Goal: Browse casually

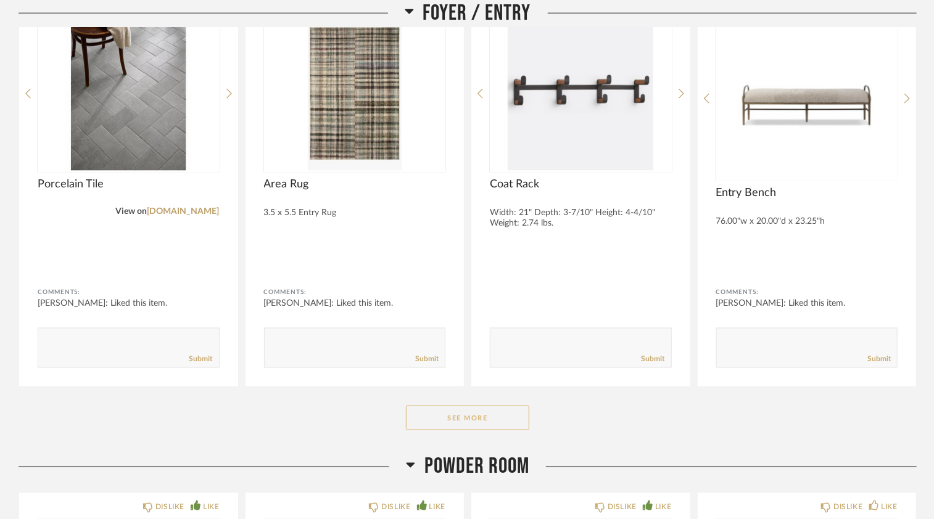
scroll to position [743, 0]
click at [503, 428] on button "See More" at bounding box center [467, 418] width 123 height 25
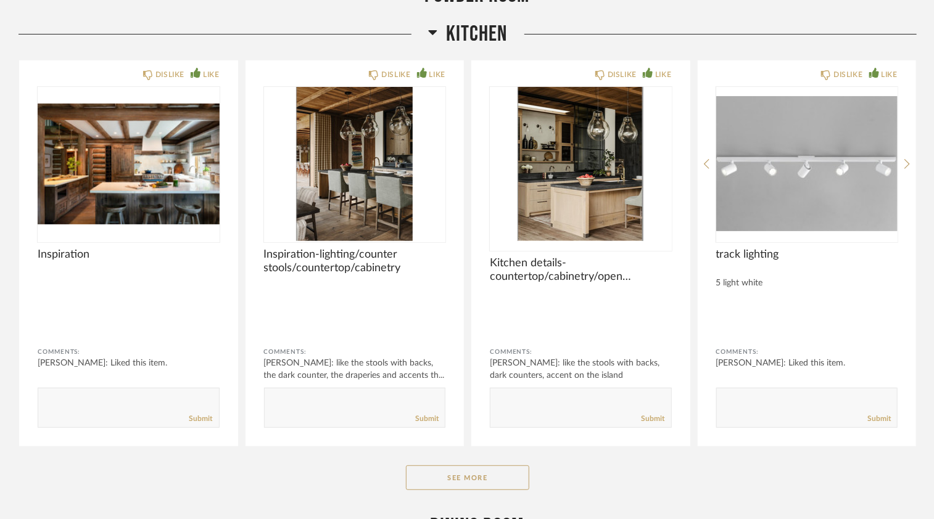
scroll to position [2390, 0]
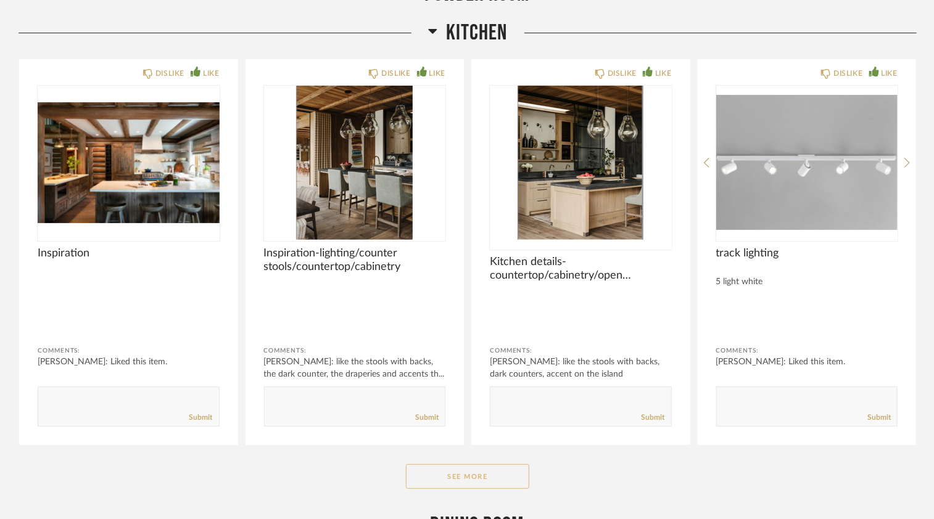
click at [476, 473] on button "See More" at bounding box center [467, 476] width 123 height 25
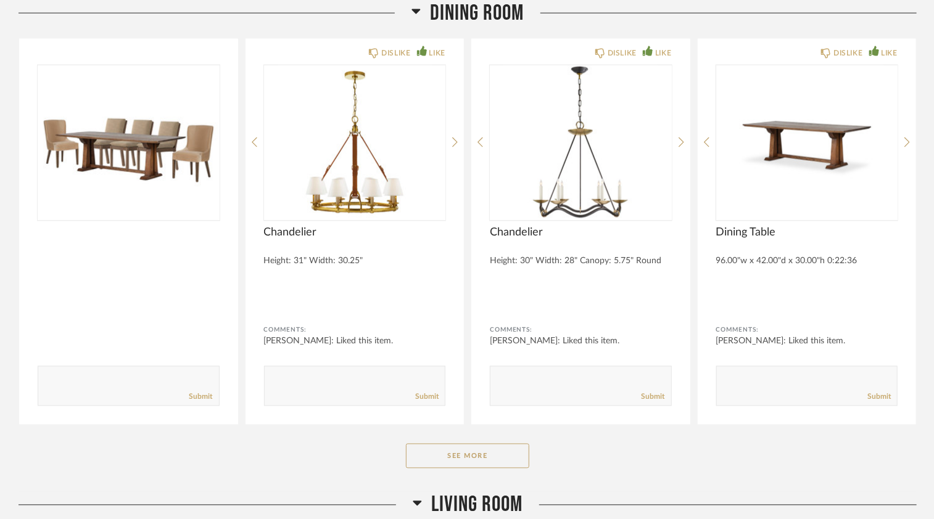
scroll to position [3297, 0]
click at [489, 454] on button "See More" at bounding box center [467, 455] width 123 height 25
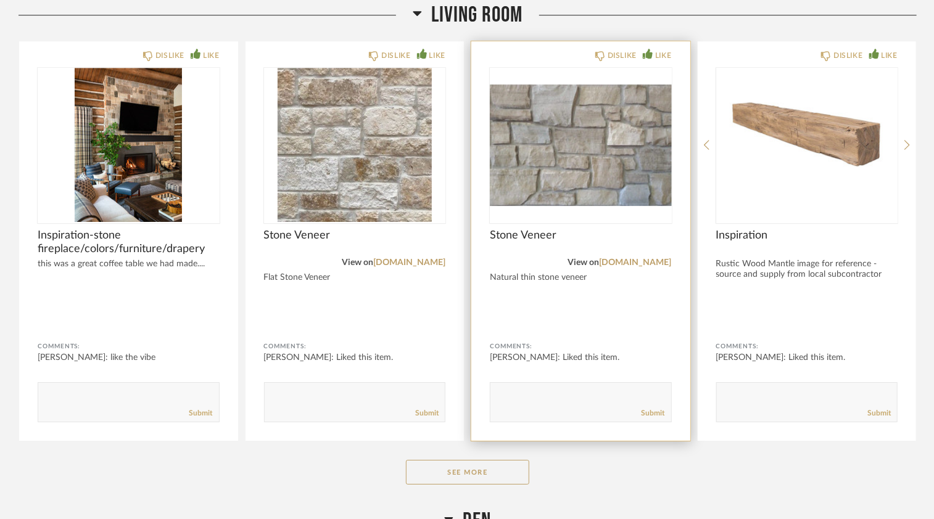
scroll to position [4192, 0]
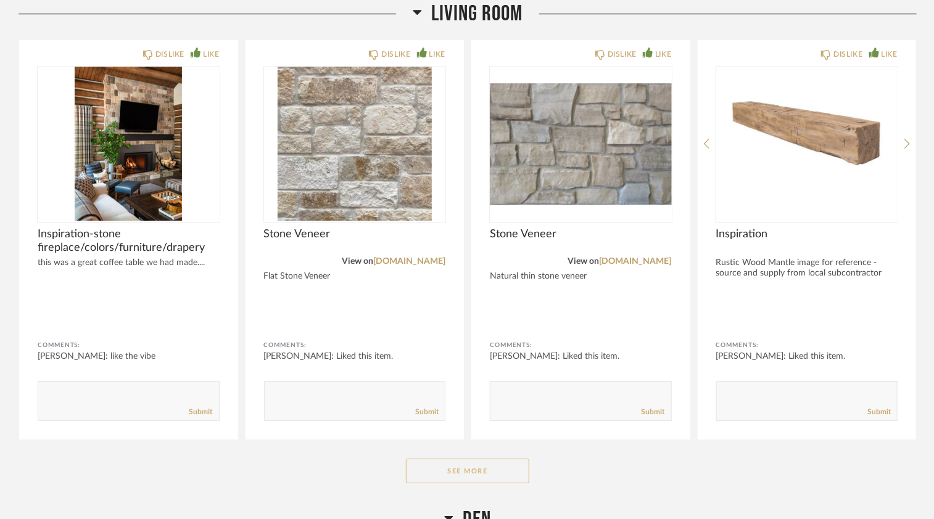
click at [442, 464] on button "See More" at bounding box center [467, 471] width 123 height 25
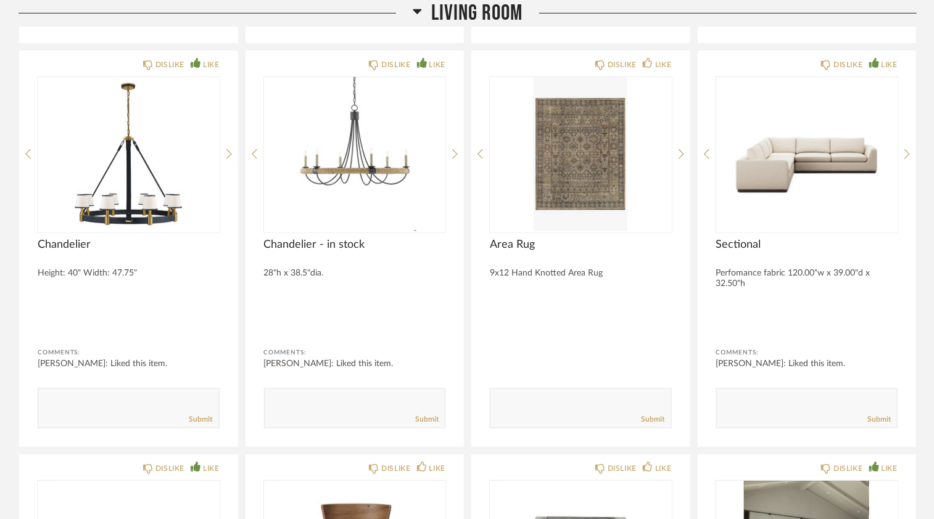
scroll to position [5007, 0]
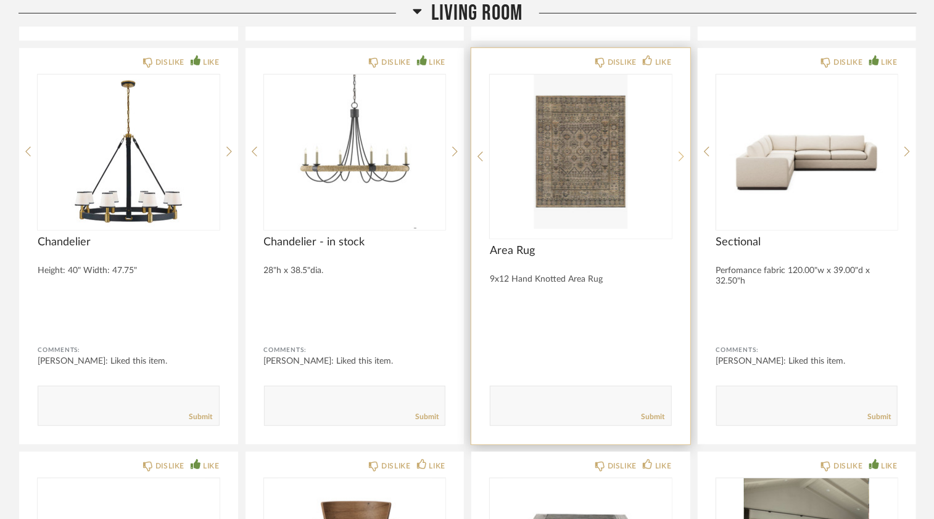
click at [682, 152] on icon at bounding box center [681, 157] width 6 height 10
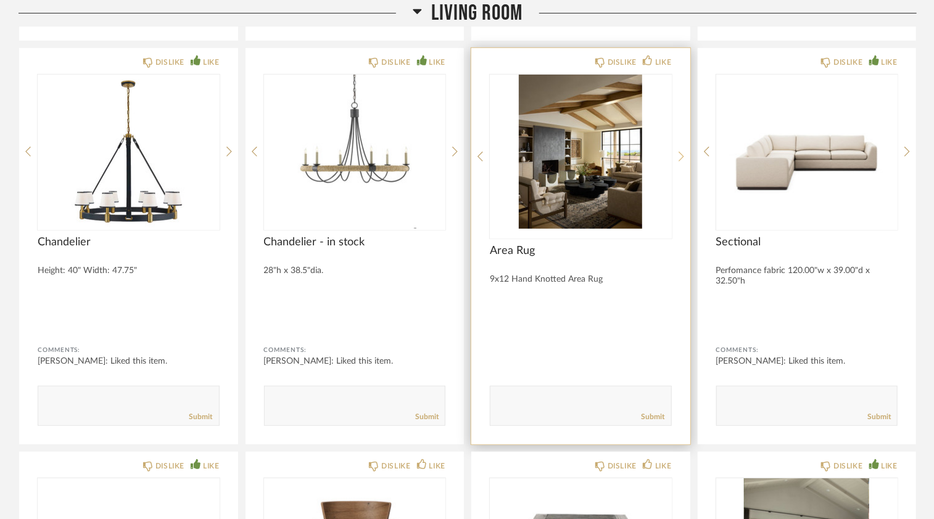
click at [682, 152] on icon at bounding box center [681, 157] width 6 height 10
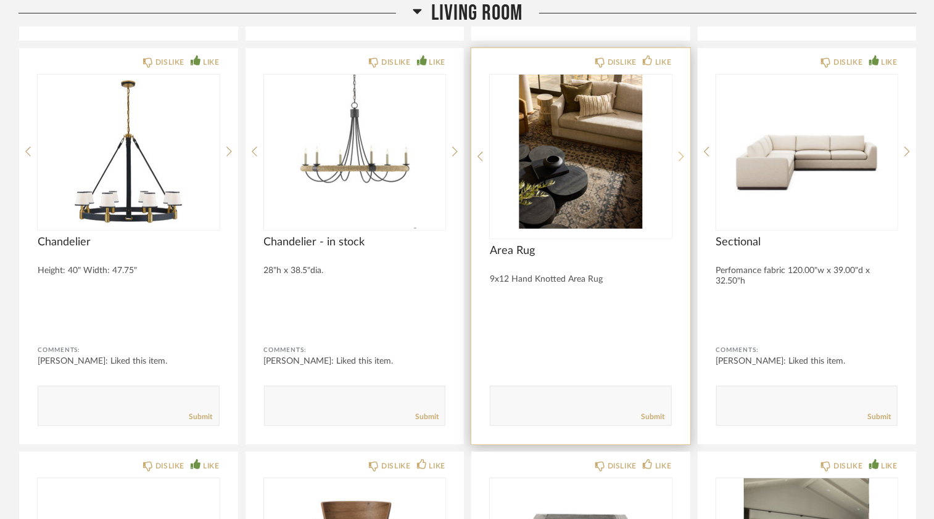
click at [682, 152] on icon at bounding box center [681, 157] width 6 height 10
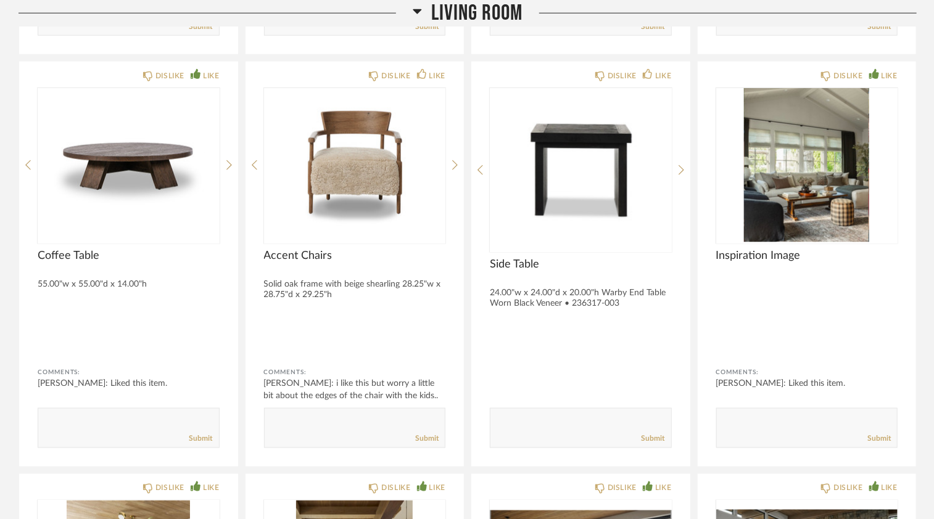
scroll to position [5400, 0]
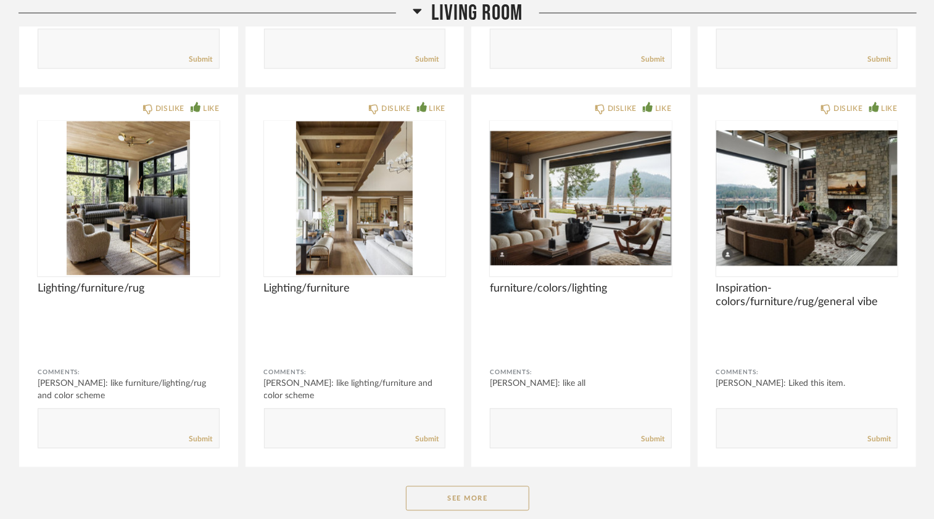
scroll to position [5778, 0]
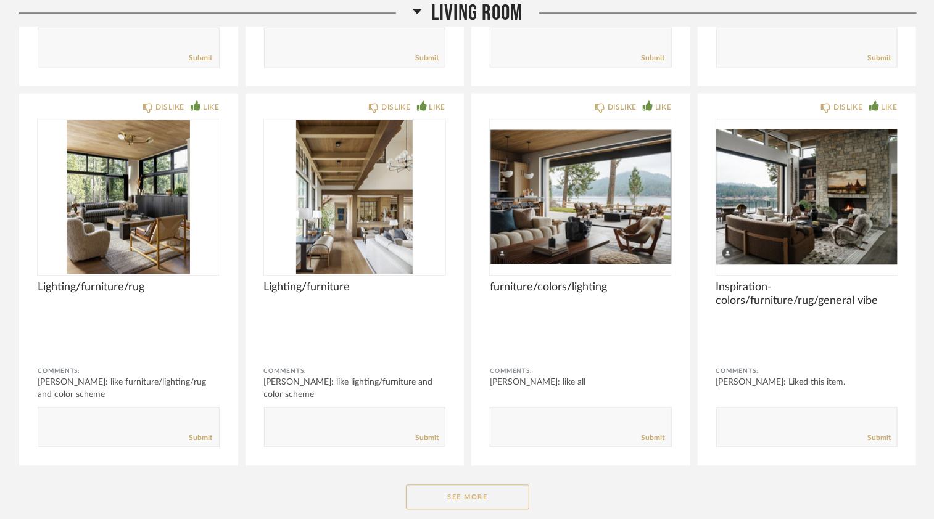
click at [476, 495] on button "See More" at bounding box center [467, 497] width 123 height 25
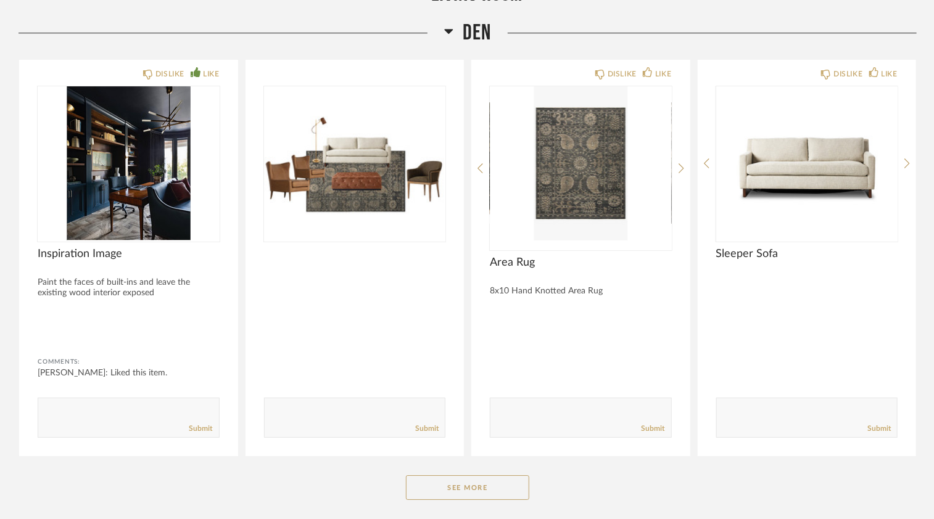
scroll to position [6676, 0]
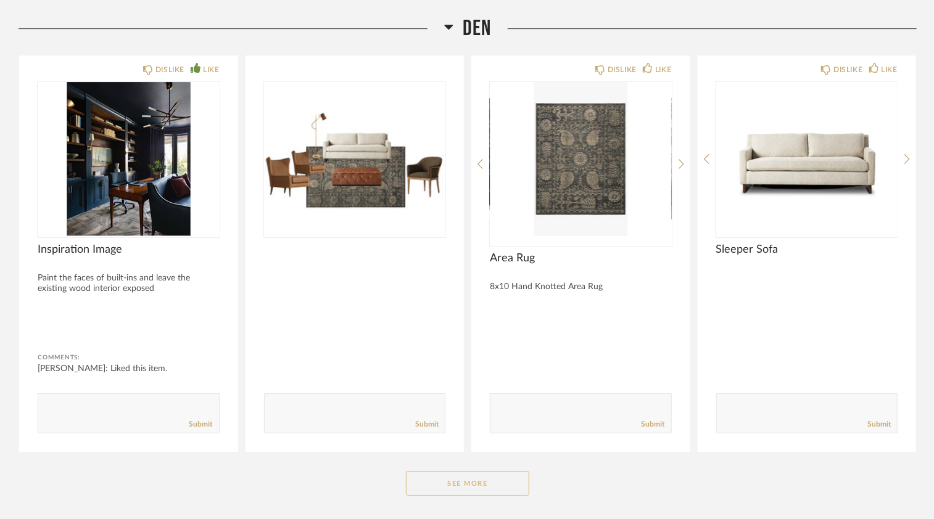
click at [471, 477] on button "See More" at bounding box center [467, 483] width 123 height 25
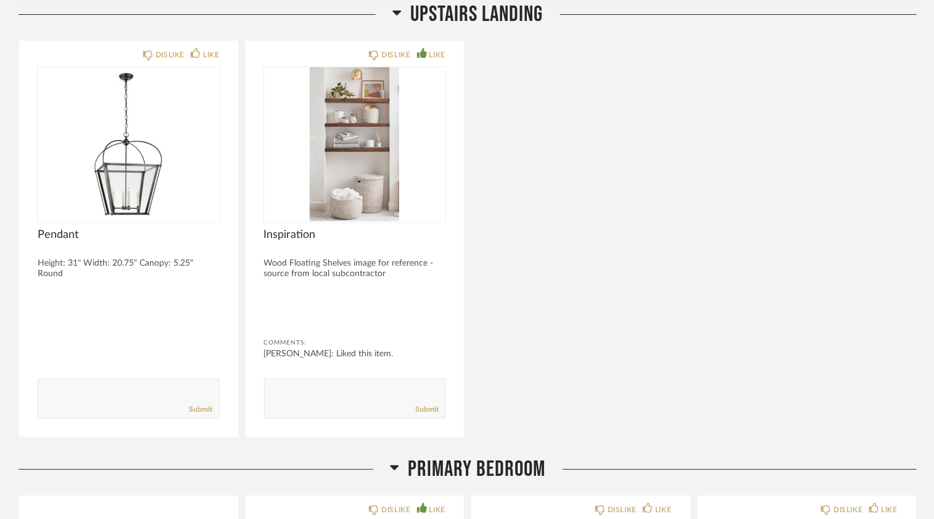
scroll to position [9238, 0]
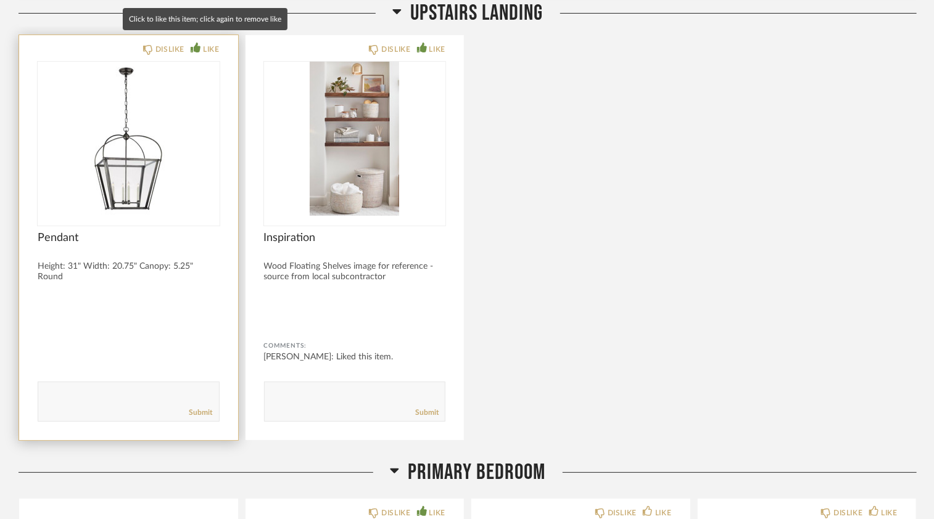
click at [201, 43] on div "LIKE" at bounding box center [205, 49] width 28 height 12
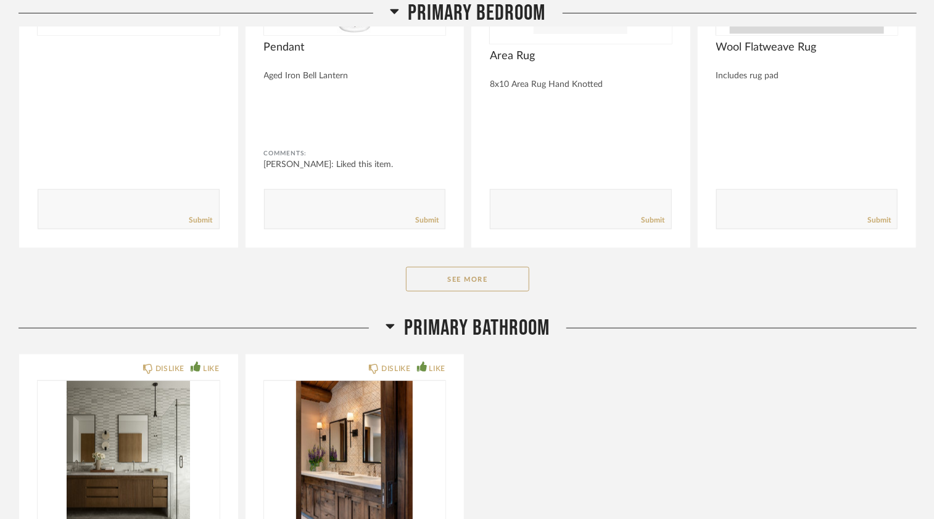
scroll to position [9886, 0]
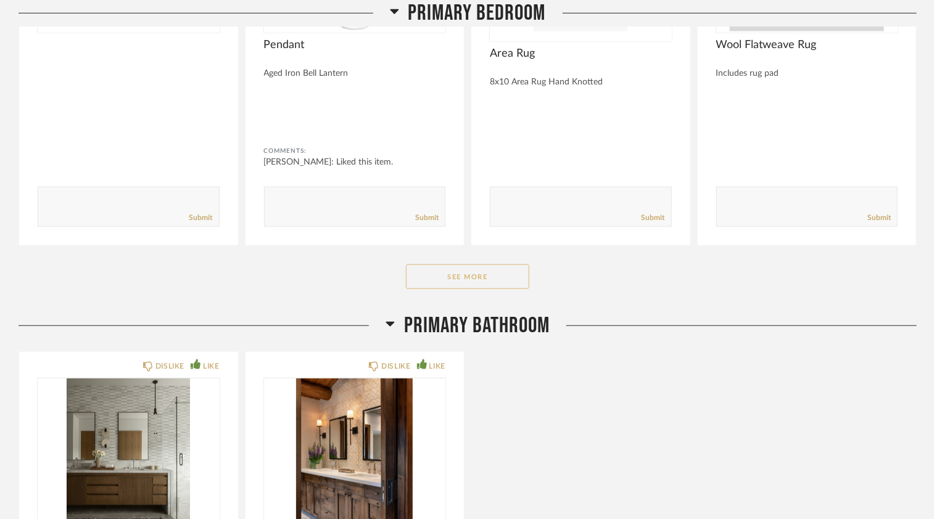
click at [507, 265] on button "See More" at bounding box center [467, 277] width 123 height 25
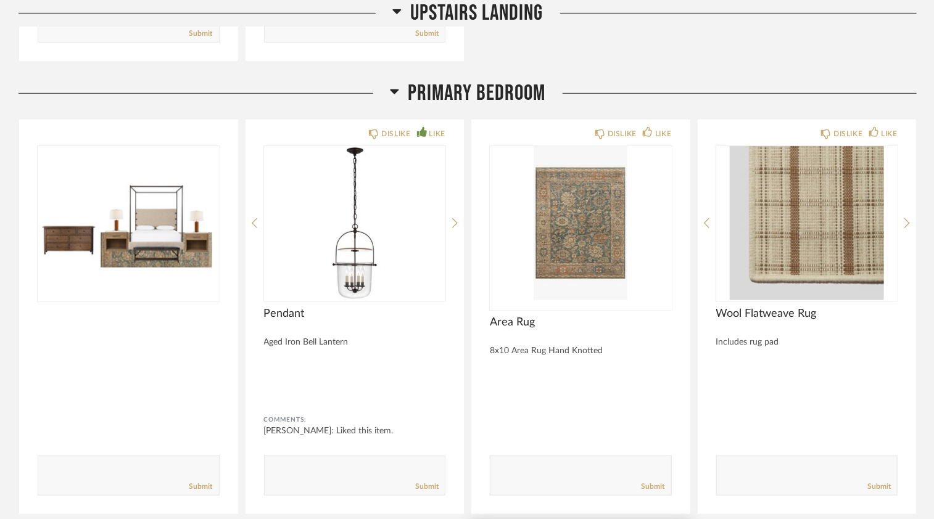
scroll to position [9615, 0]
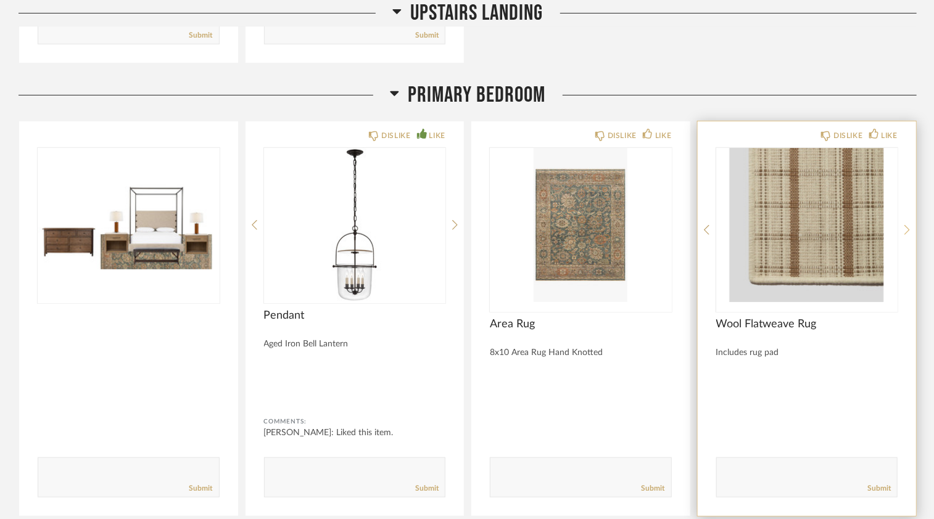
click at [906, 225] on icon at bounding box center [907, 230] width 6 height 11
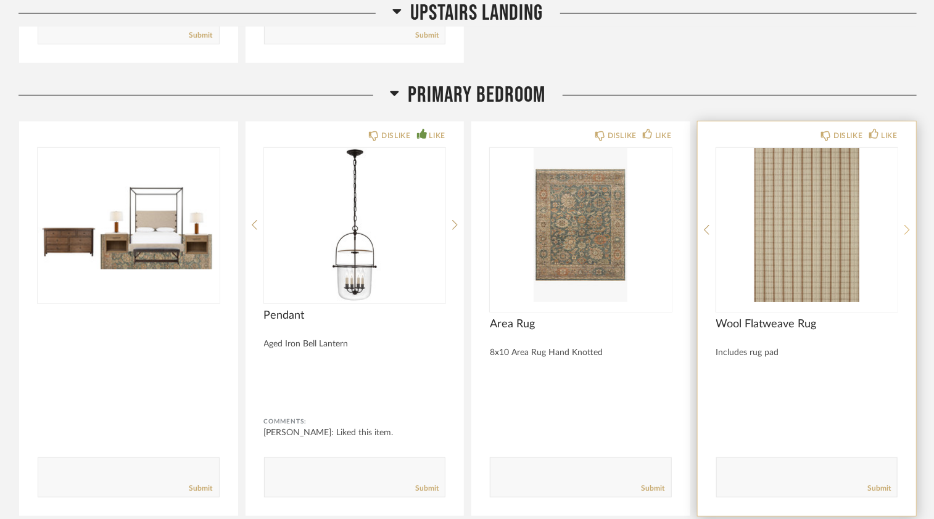
click at [906, 225] on icon at bounding box center [907, 230] width 6 height 11
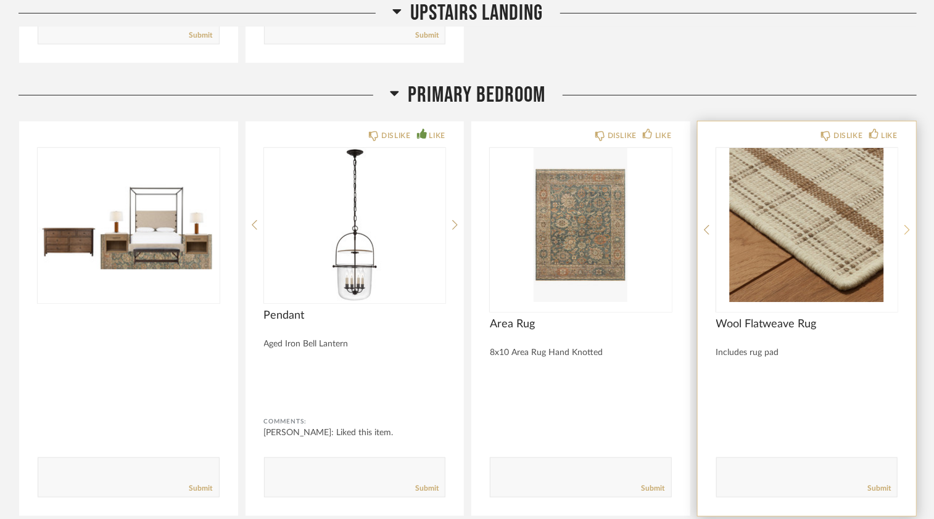
click at [906, 225] on icon at bounding box center [907, 230] width 6 height 11
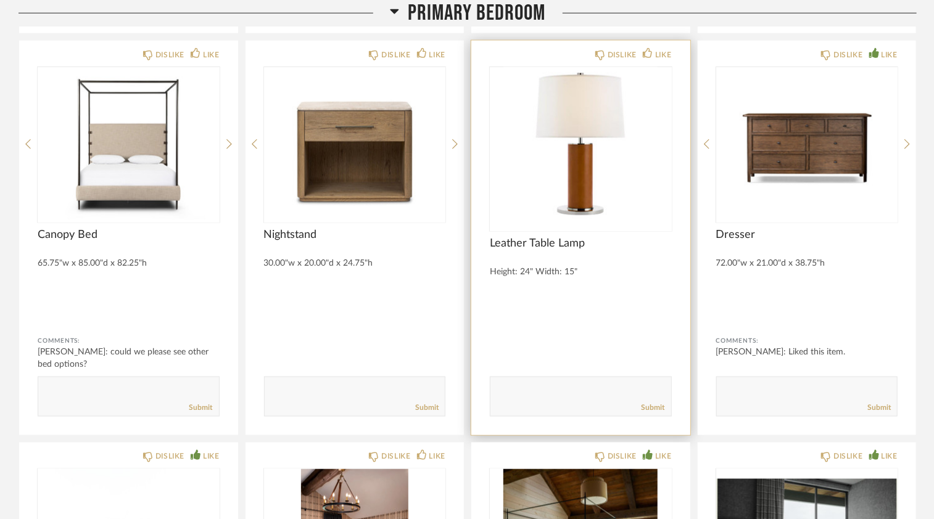
scroll to position [10101, 0]
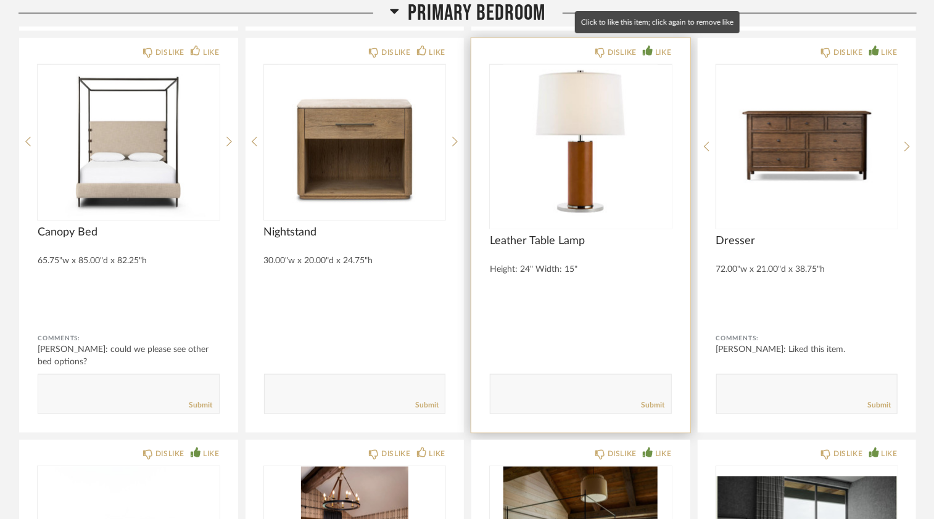
click at [661, 46] on div "LIKE" at bounding box center [663, 52] width 16 height 12
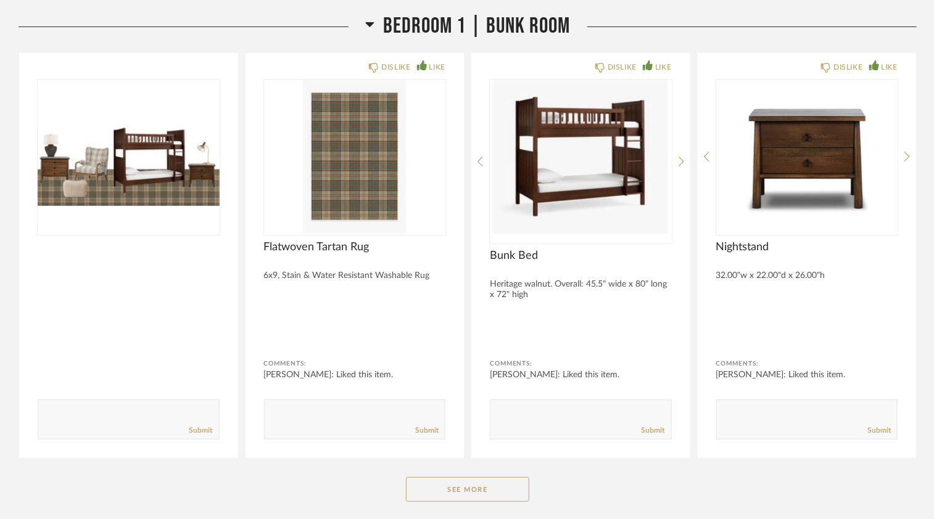
scroll to position [11799, 0]
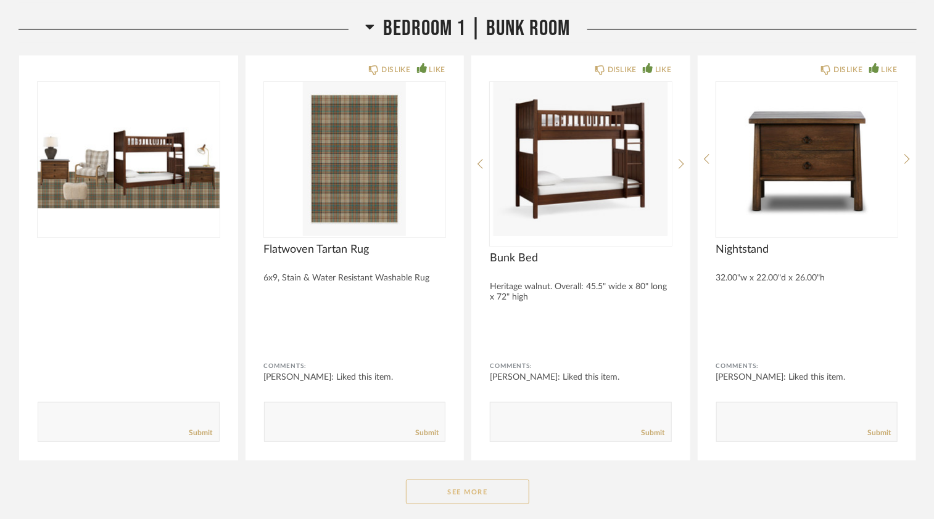
click at [465, 485] on button "See More" at bounding box center [467, 492] width 123 height 25
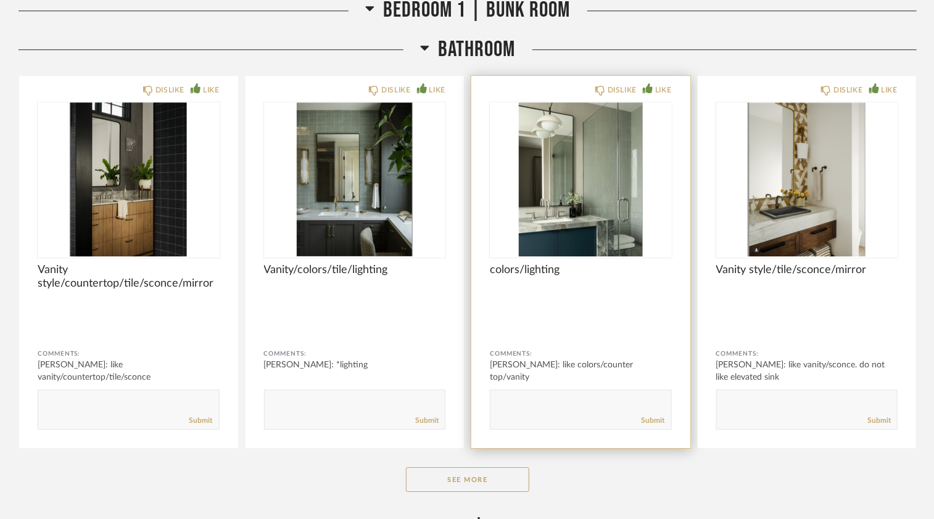
scroll to position [13472, 0]
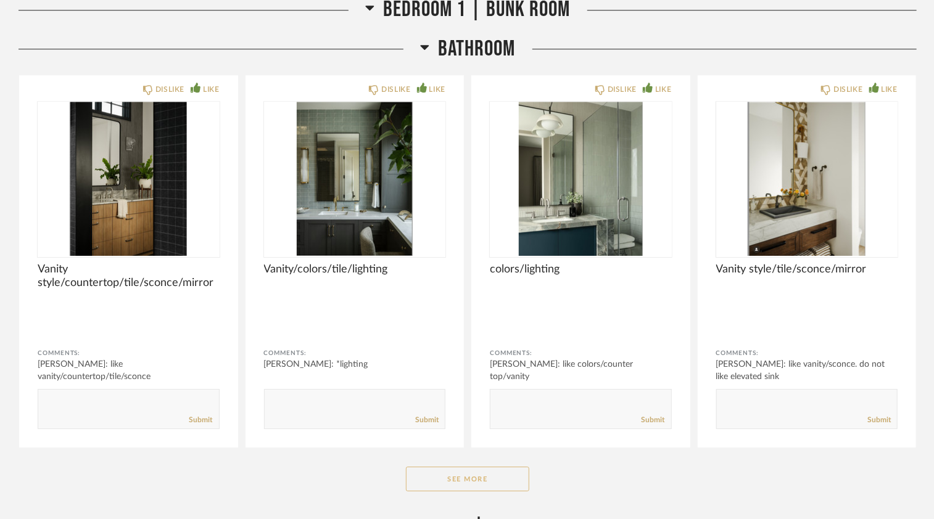
click at [448, 469] on button "See More" at bounding box center [467, 479] width 123 height 25
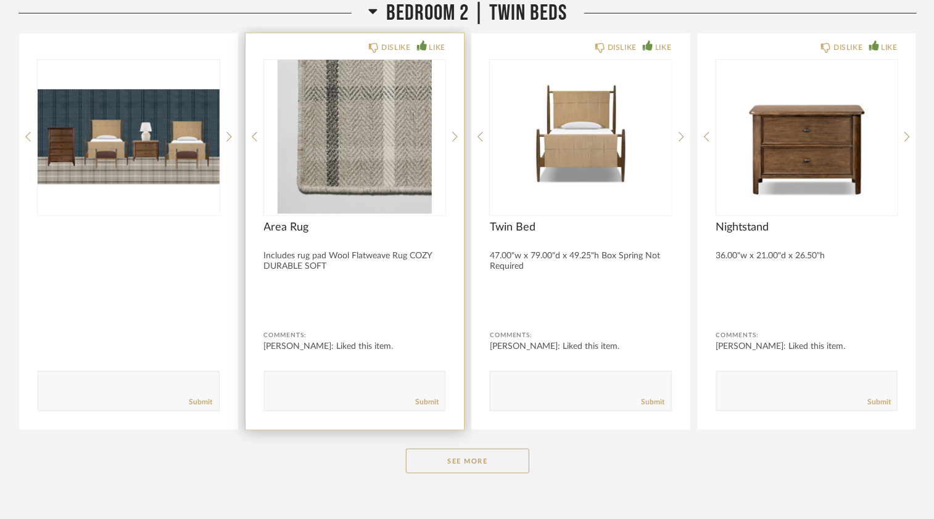
scroll to position [14383, 0]
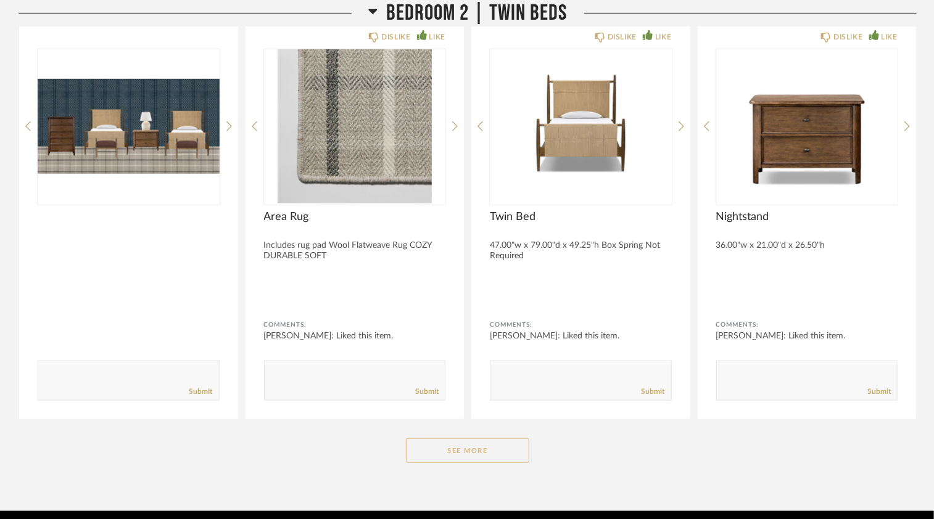
click at [456, 443] on button "See More" at bounding box center [467, 451] width 123 height 25
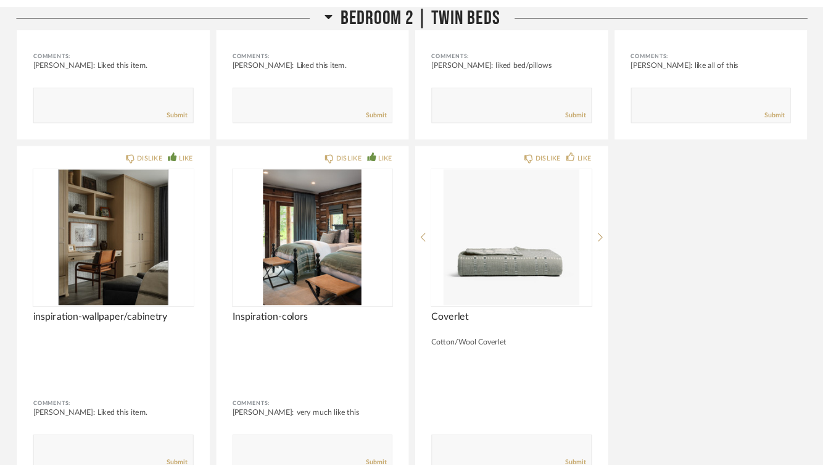
scroll to position [15616, 0]
